Goal: Information Seeking & Learning: Learn about a topic

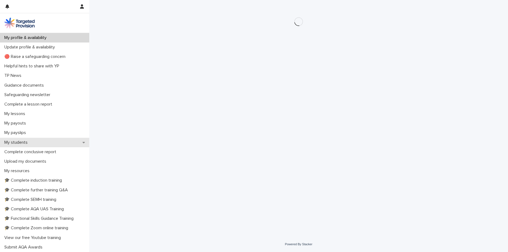
click at [32, 141] on div "My students" at bounding box center [44, 142] width 89 height 9
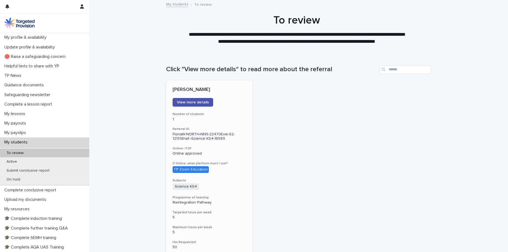
scroll to position [27, 0]
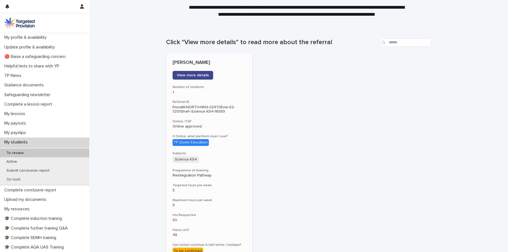
click at [188, 74] on span "View more details" at bounding box center [193, 75] width 32 height 4
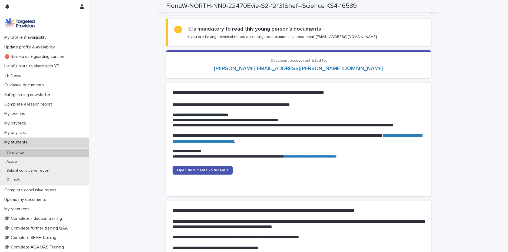
scroll to position [514, 0]
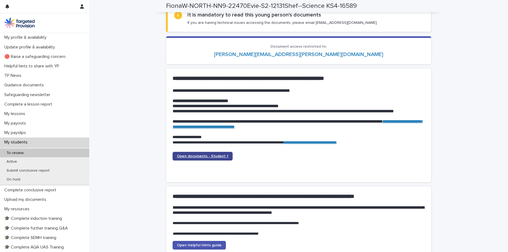
click at [201, 157] on span "Open documents - Student 1" at bounding box center [202, 156] width 51 height 4
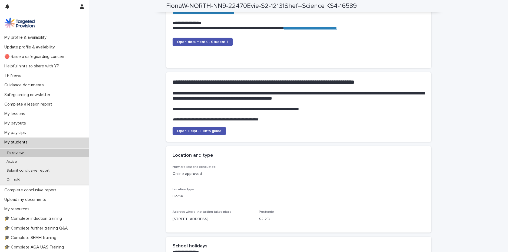
scroll to position [568, 0]
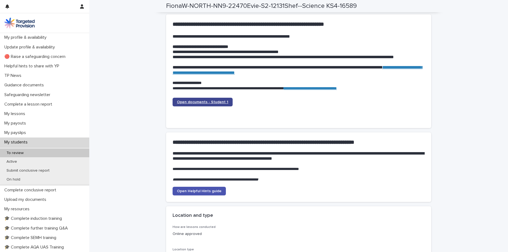
click at [200, 103] on span "Open documents - Student 1" at bounding box center [202, 102] width 51 height 4
click at [204, 99] on link "Open documents - Student 1" at bounding box center [203, 102] width 60 height 9
click at [202, 100] on span "Open documents - Student 1" at bounding box center [202, 102] width 51 height 4
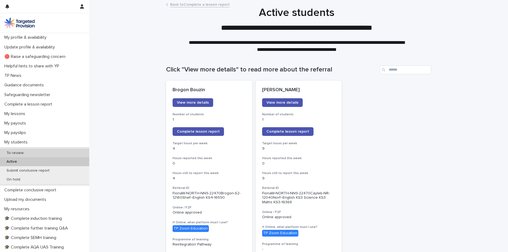
click at [28, 152] on div "To review" at bounding box center [44, 152] width 89 height 9
